Goal: Information Seeking & Learning: Check status

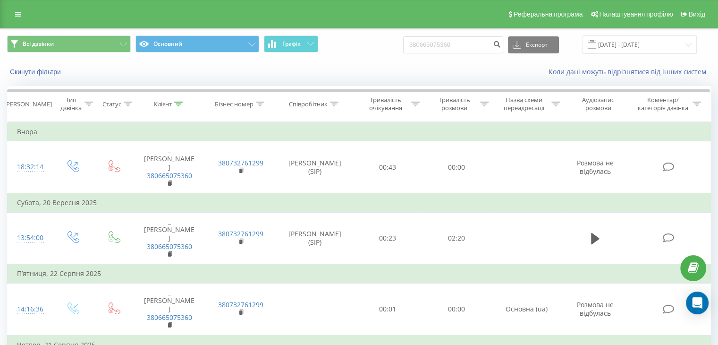
click at [202, 71] on div "Всі дзвінки Основний Графік 380665075360 Експорт .csv .xls .xlsx [DATE] - [DATE…" at bounding box center [358, 56] width 717 height 54
type input "380993631922"
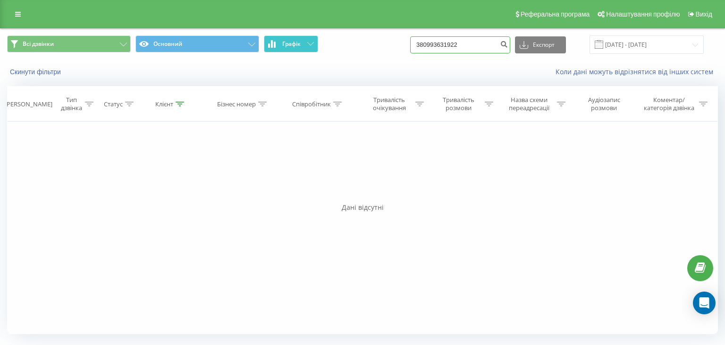
drag, startPoint x: 475, startPoint y: 44, endPoint x: 273, endPoint y: 47, distance: 202.1
click at [280, 46] on div "Всі дзвінки Основний Графік 380993631922 Експорт .csv .xls .xlsx 23.06.2025 - 2…" at bounding box center [362, 44] width 711 height 18
paste input "689609714"
type input "380689609714"
click at [18, 14] on icon at bounding box center [18, 14] width 6 height 7
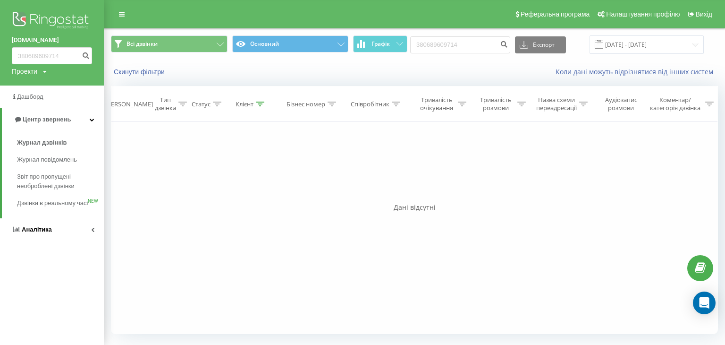
click at [51, 237] on link "Аналiтика" at bounding box center [52, 229] width 104 height 23
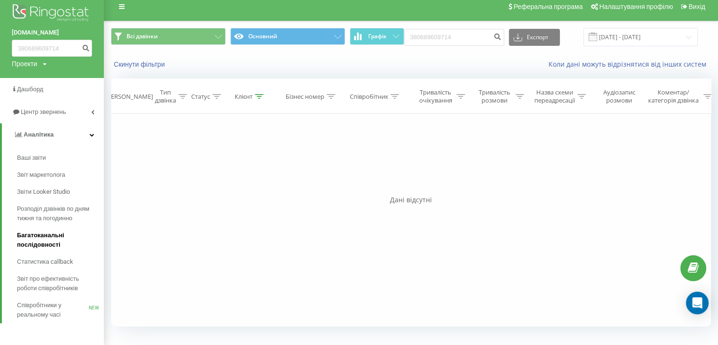
scroll to position [9, 0]
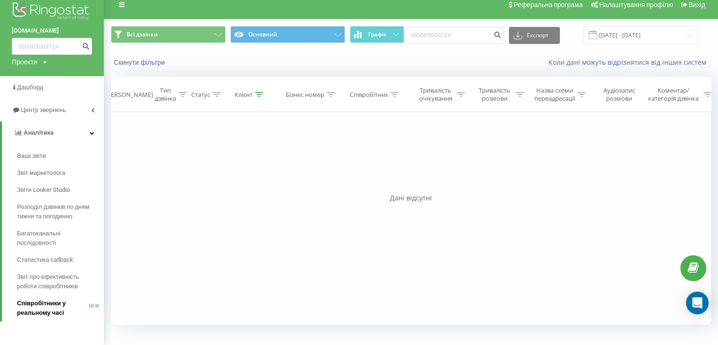
click at [42, 314] on span "Співробітники у реальному часі" at bounding box center [53, 307] width 72 height 19
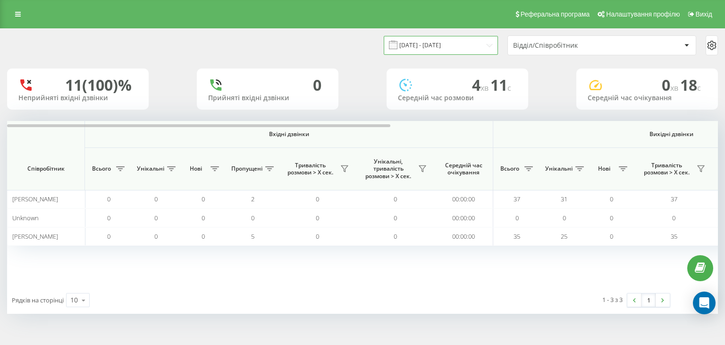
click at [484, 45] on input "22.09.2025 - 22.09.2025" at bounding box center [441, 45] width 114 height 18
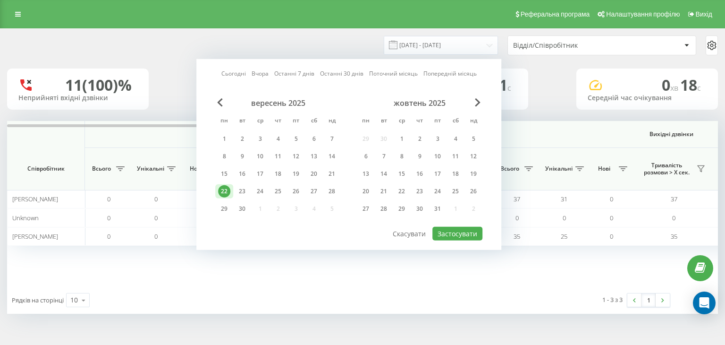
click at [224, 189] on div "22" at bounding box center [224, 191] width 12 height 12
click at [242, 190] on div "23" at bounding box center [242, 191] width 12 height 12
click at [229, 190] on div "22" at bounding box center [224, 191] width 12 height 12
click at [243, 191] on div "23" at bounding box center [242, 191] width 12 height 12
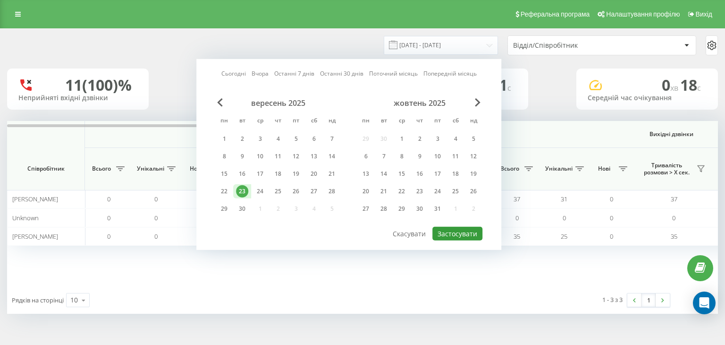
click at [453, 231] on button "Застосувати" at bounding box center [457, 234] width 50 height 14
type input "23.09.2025 - 23.09.2025"
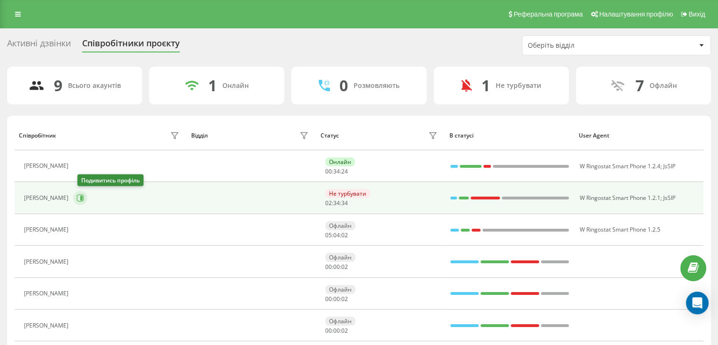
click at [83, 195] on icon at bounding box center [81, 197] width 2 height 5
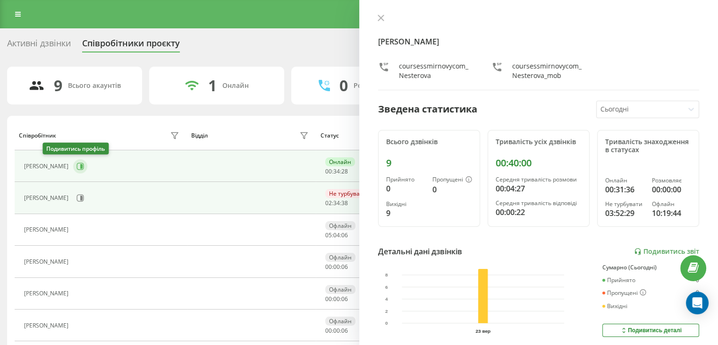
click at [76, 166] on icon at bounding box center [80, 166] width 8 height 8
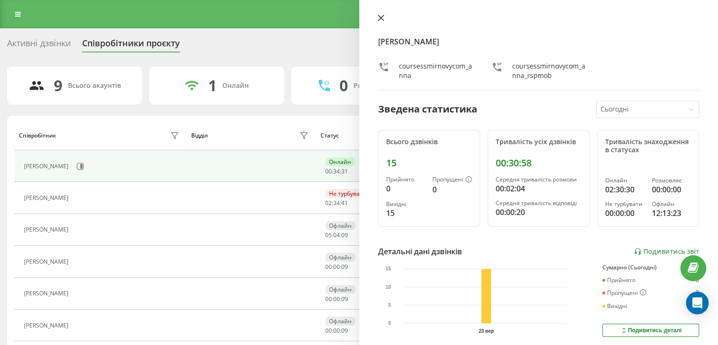
click at [381, 18] on icon at bounding box center [381, 18] width 6 height 6
